Goal: Information Seeking & Learning: Learn about a topic

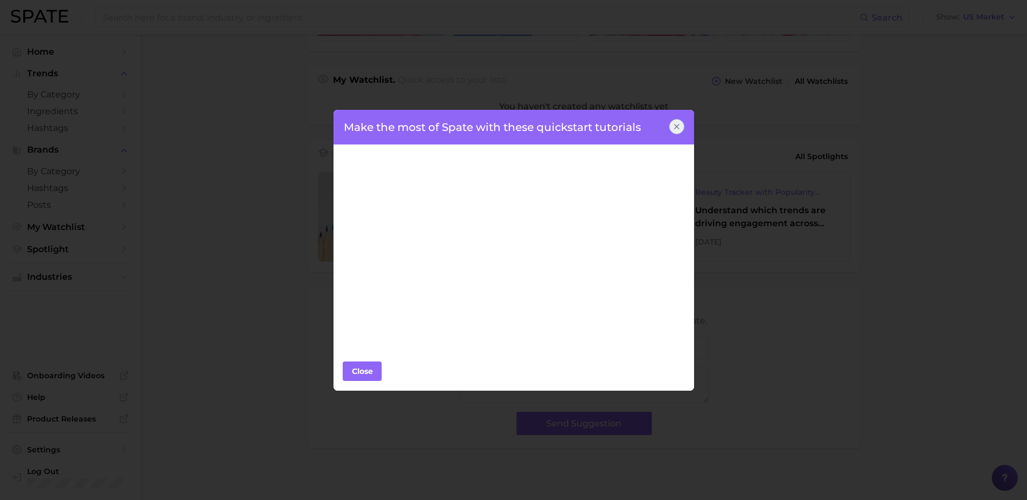
scroll to position [363, 0]
click at [677, 126] on icon at bounding box center [676, 126] width 9 height 9
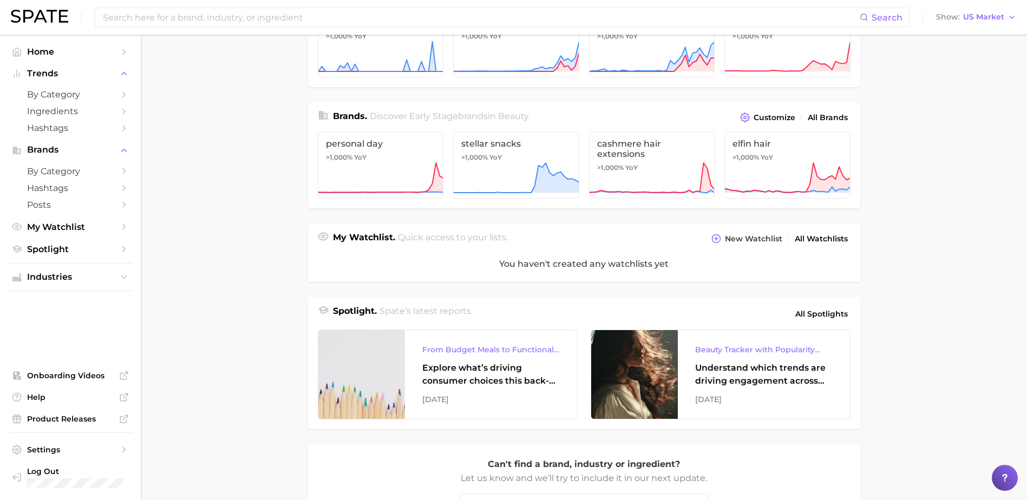
scroll to position [201, 0]
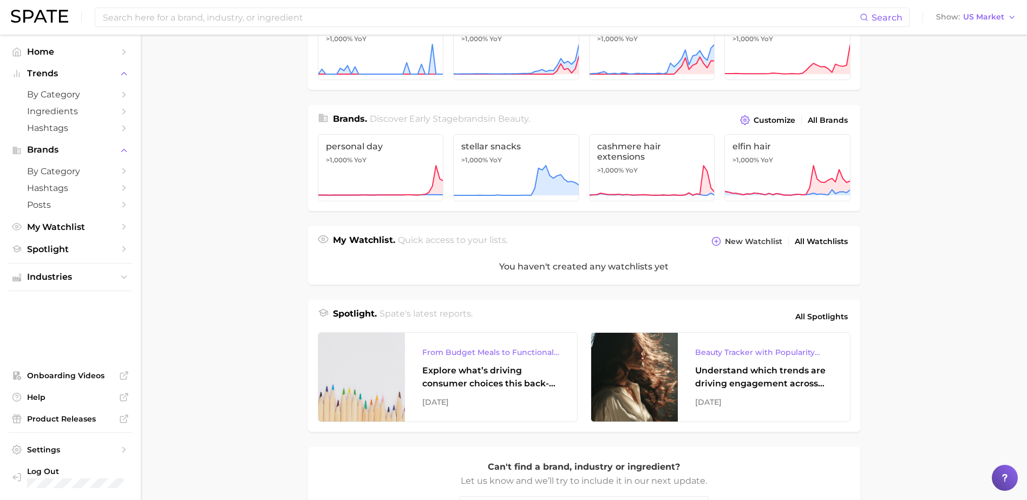
click at [57, 261] on ul "Home Trends by Category Ingredients Hashtags Brands by Category Hashtags Posts …" at bounding box center [70, 267] width 123 height 448
click at [62, 247] on span "Spotlight" at bounding box center [70, 249] width 87 height 10
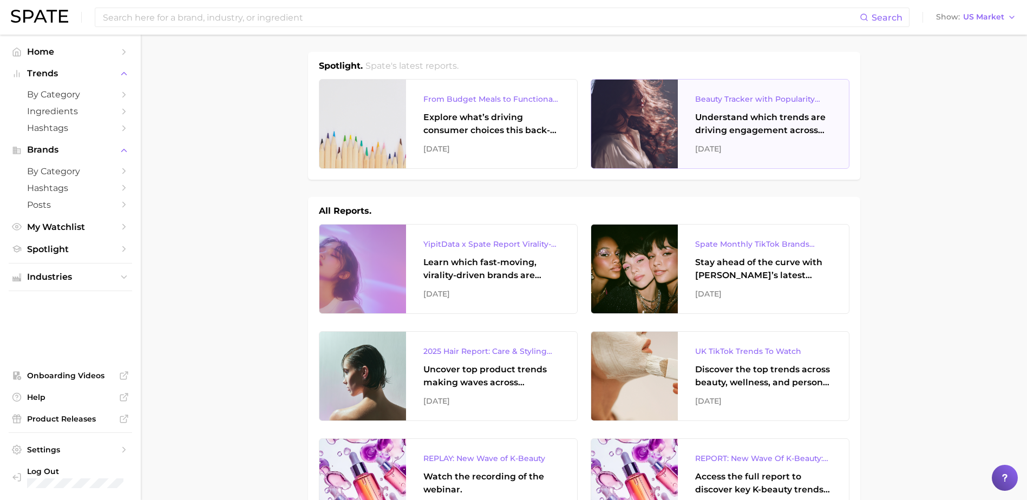
click at [743, 100] on div "Beauty Tracker with Popularity Index" at bounding box center [763, 99] width 136 height 13
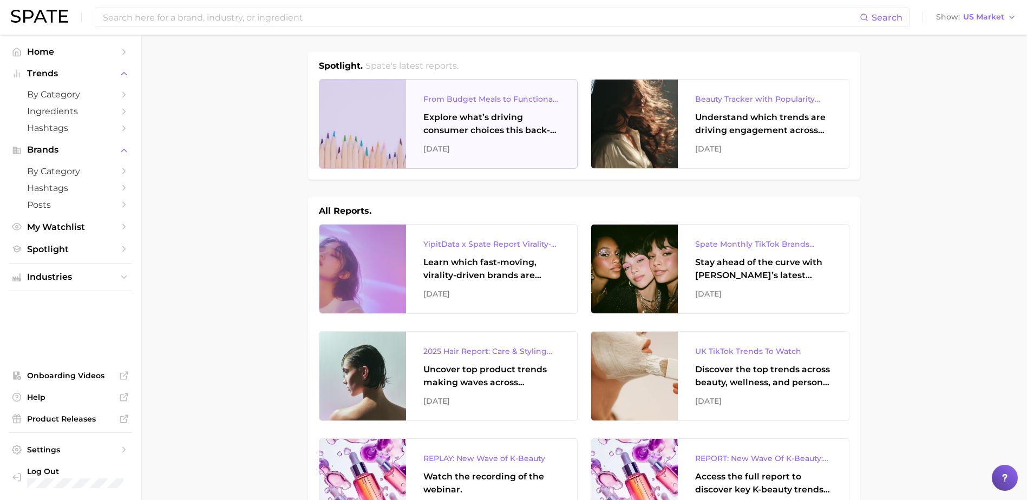
click at [407, 121] on div "From Budget Meals to Functional Snacks: Food & Beverage Trends Shaping Consumer…" at bounding box center [491, 124] width 171 height 89
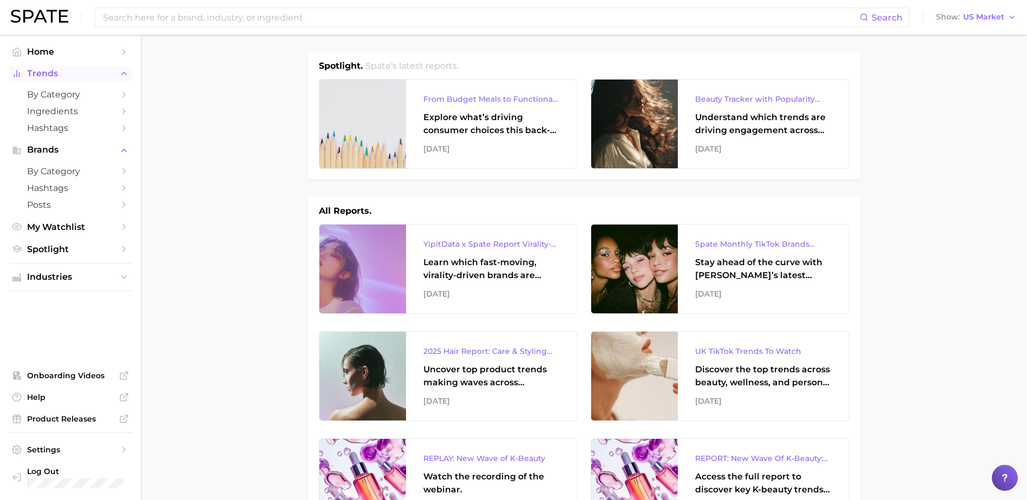
click at [70, 68] on button "Trends" at bounding box center [70, 74] width 123 height 16
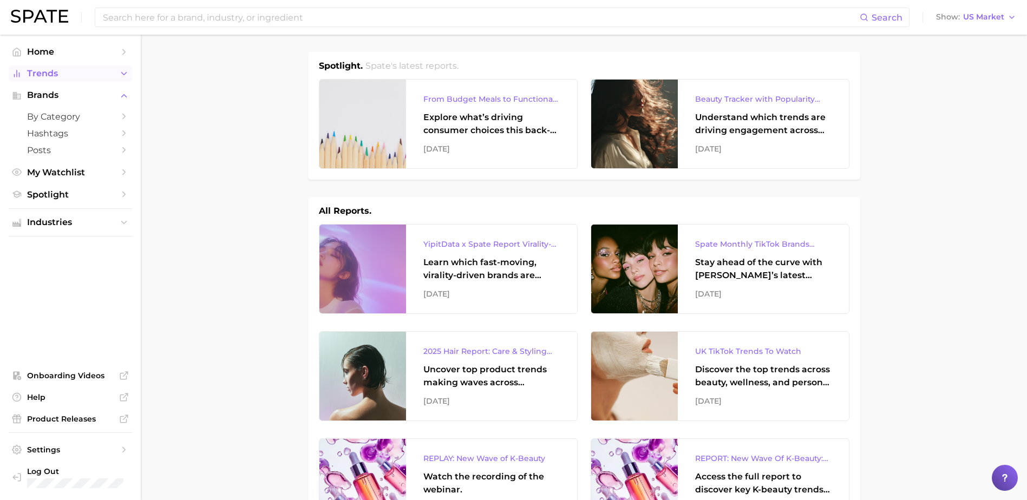
click at [70, 68] on button "Trends" at bounding box center [70, 74] width 123 height 16
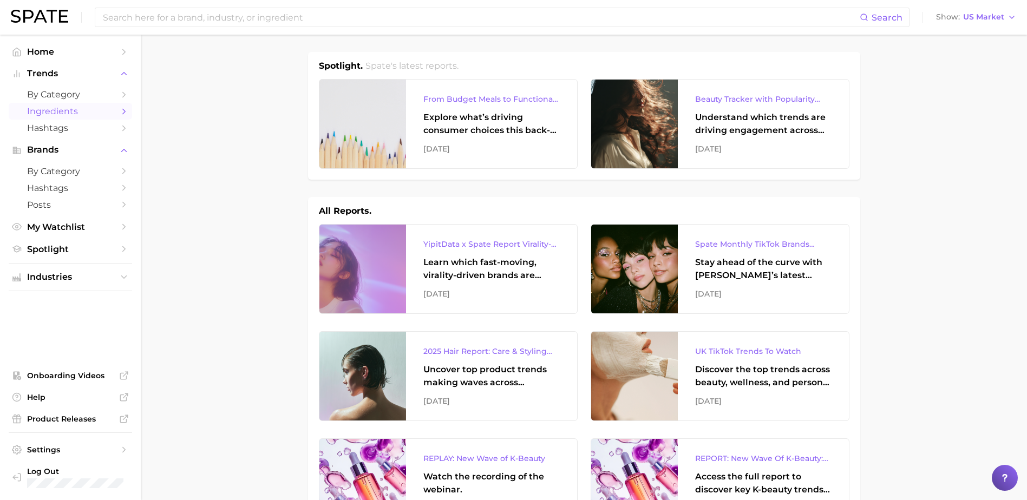
click at [45, 106] on link "Ingredients" at bounding box center [70, 111] width 123 height 17
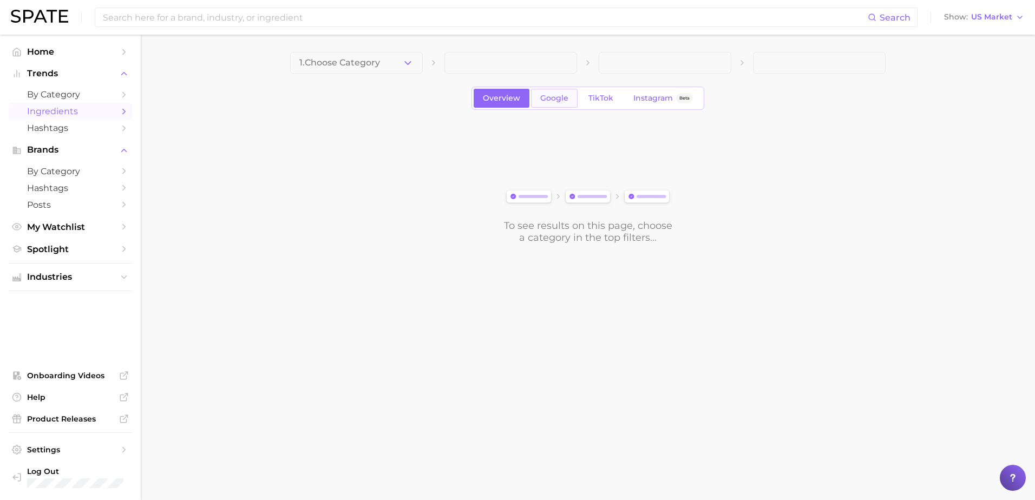
click at [560, 96] on span "Google" at bounding box center [554, 98] width 28 height 9
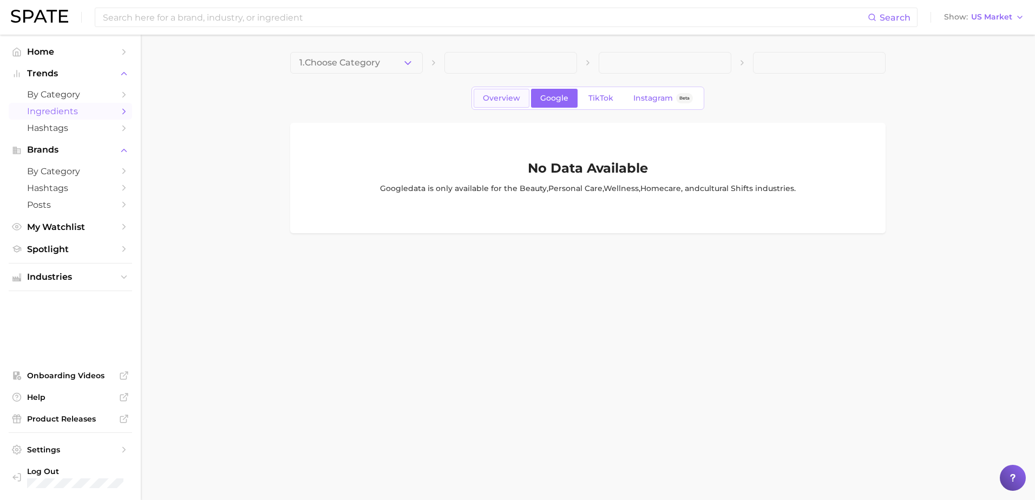
click at [508, 100] on span "Overview" at bounding box center [501, 98] width 37 height 9
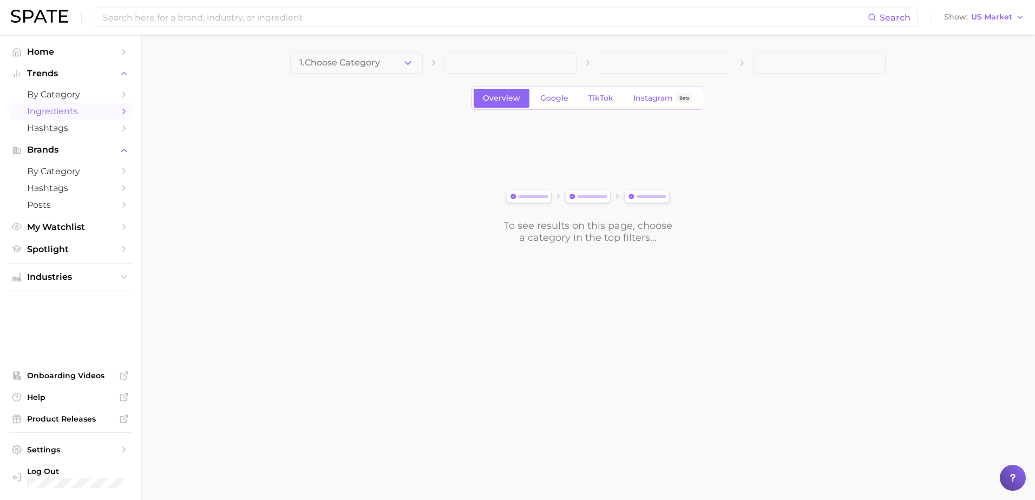
click at [507, 58] on span at bounding box center [510, 63] width 133 height 22
click at [385, 54] on button "1. Choose Category" at bounding box center [356, 63] width 133 height 22
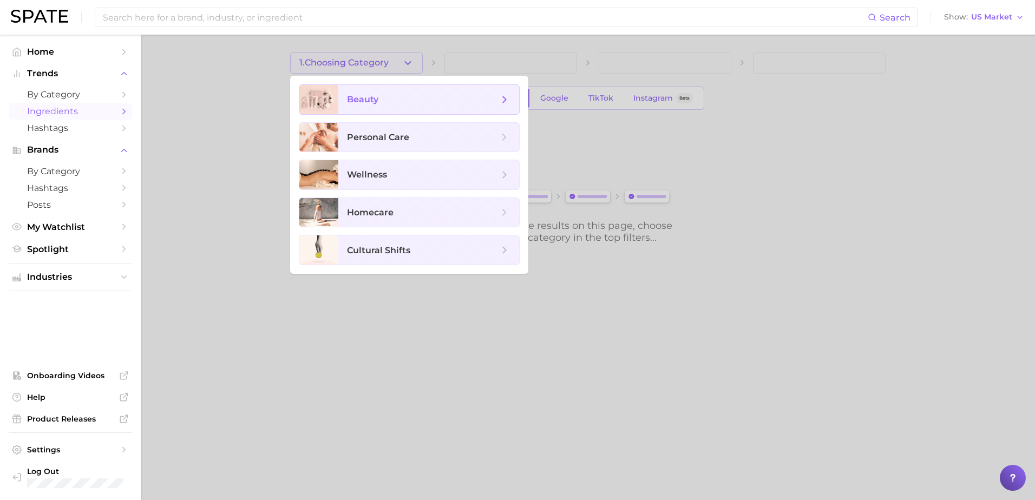
click at [358, 100] on span "beauty" at bounding box center [362, 99] width 31 height 10
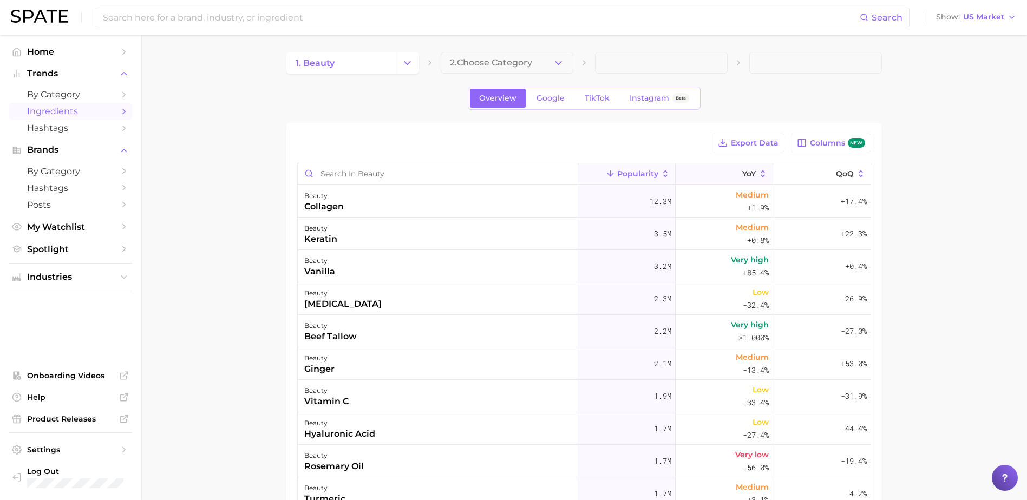
click at [717, 171] on button "YoY" at bounding box center [724, 173] width 97 height 21
